Goal: Check status: Check status

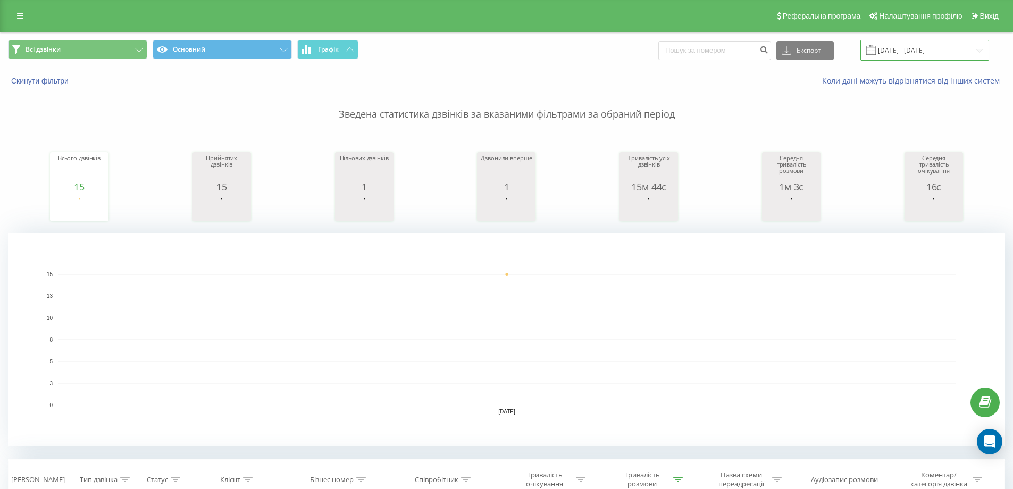
click at [909, 51] on input "[DATE] - [DATE]" at bounding box center [924, 50] width 129 height 21
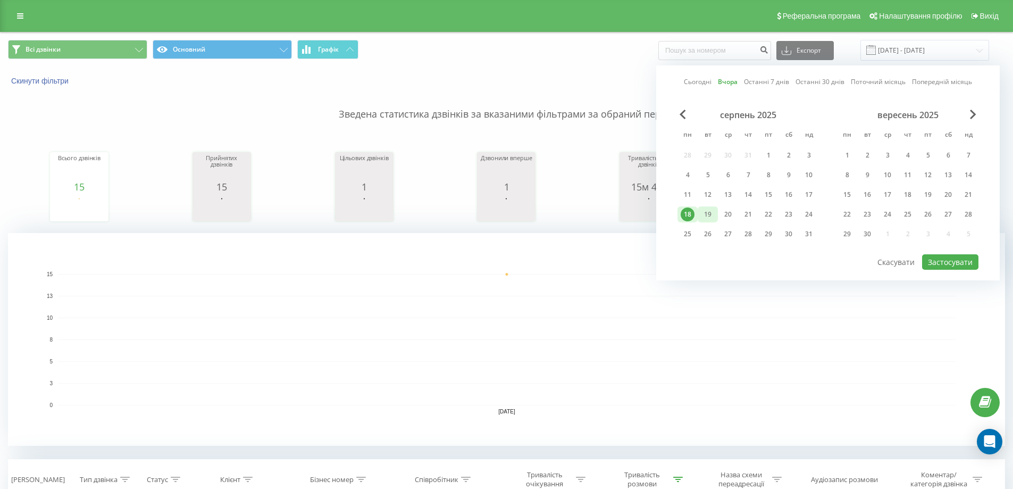
click at [710, 215] on div "19" at bounding box center [708, 214] width 14 height 14
click at [964, 263] on button "Застосувати" at bounding box center [950, 261] width 56 height 15
type input "19.08.2025 - 19.08.2025"
